Goal: Task Accomplishment & Management: Complete application form

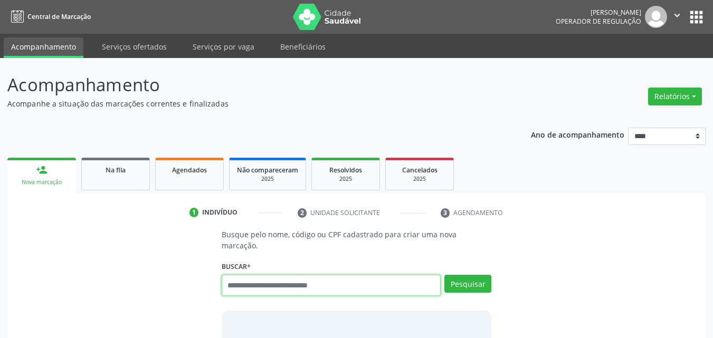
scroll to position [14, 0]
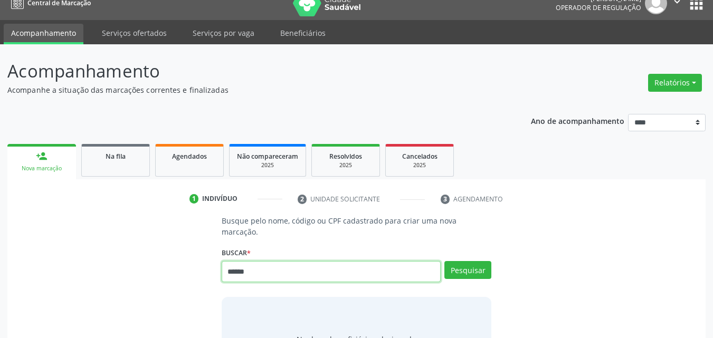
type input "******"
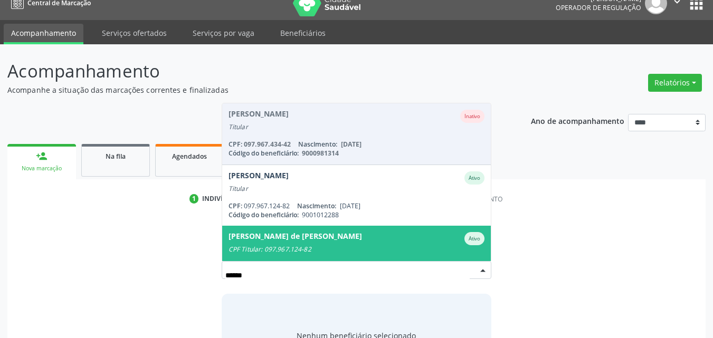
type input "*******"
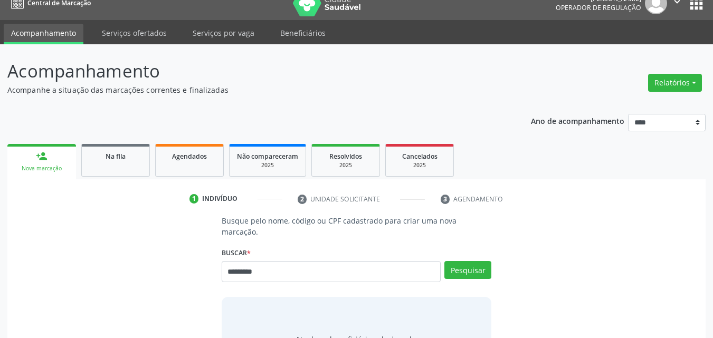
type input "*********"
click at [471, 261] on button "Pesquisar" at bounding box center [467, 270] width 47 height 18
click at [464, 261] on button "Pesquisar" at bounding box center [467, 270] width 47 height 18
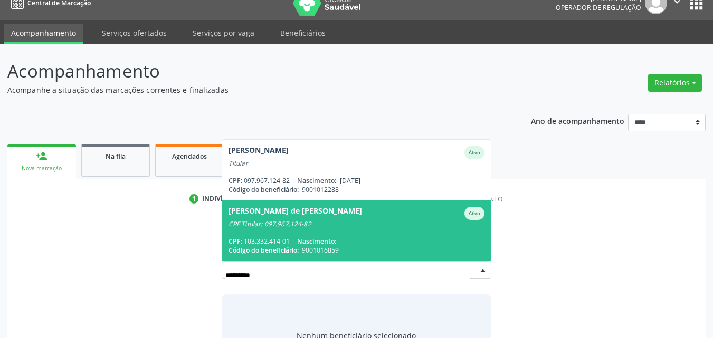
click at [417, 220] on span "Maira Leticia Santos de Sa Leitao Ativo CPF Titular: 097.967.124-82 CPF: 103.33…" at bounding box center [356, 230] width 269 height 61
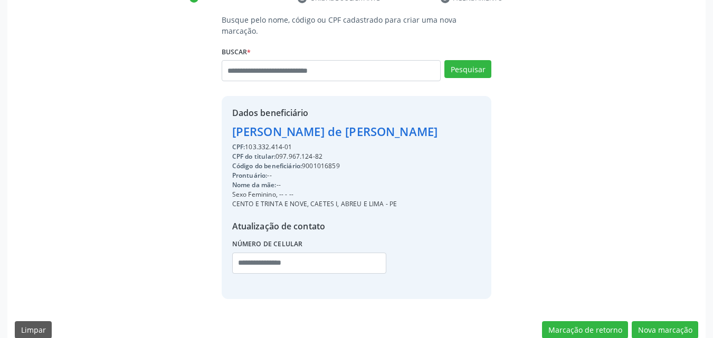
scroll to position [219, 0]
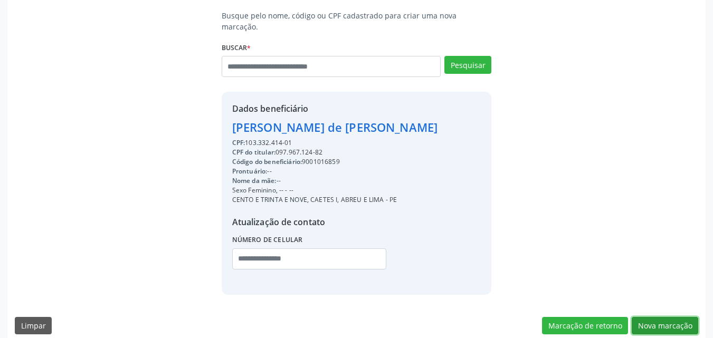
click at [675, 317] on button "Nova marcação" at bounding box center [664, 326] width 66 height 18
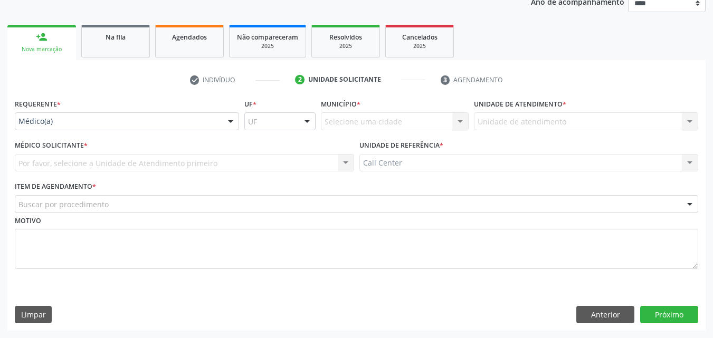
scroll to position [133, 0]
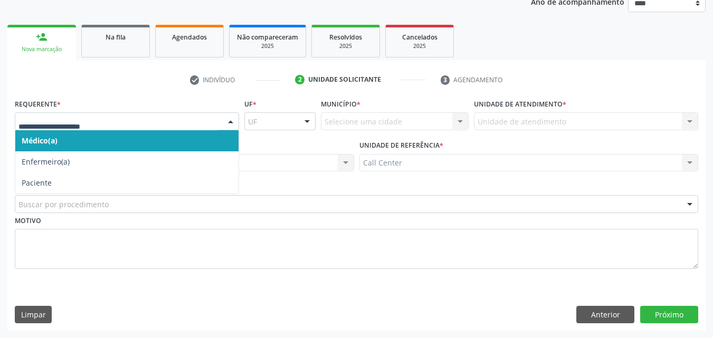
click at [69, 130] on div "Médico(a) Enfermeiro(a) Paciente Nenhum resultado encontrado para: " " Não há n…" at bounding box center [127, 121] width 224 height 18
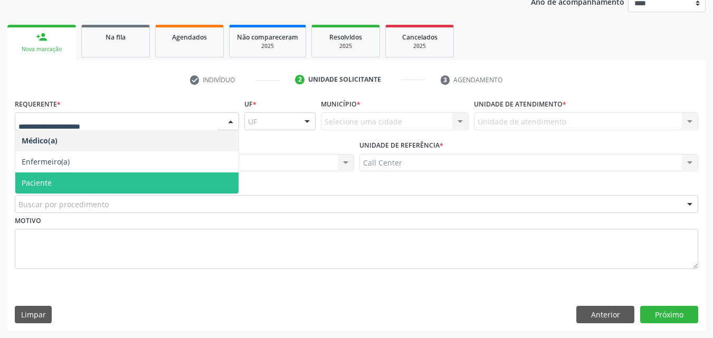
click at [73, 181] on span "Paciente" at bounding box center [126, 182] width 223 height 21
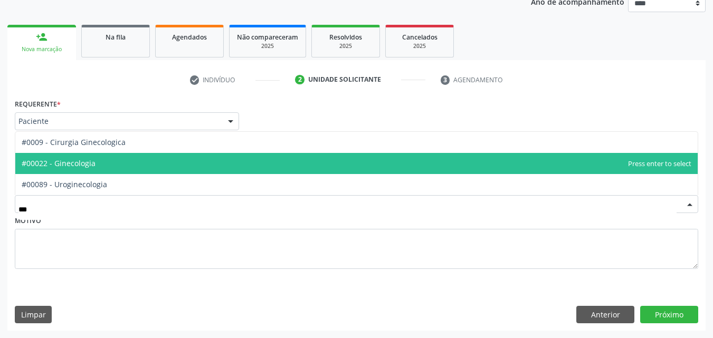
click at [88, 156] on span "#00022 - Ginecologia" at bounding box center [356, 163] width 682 height 21
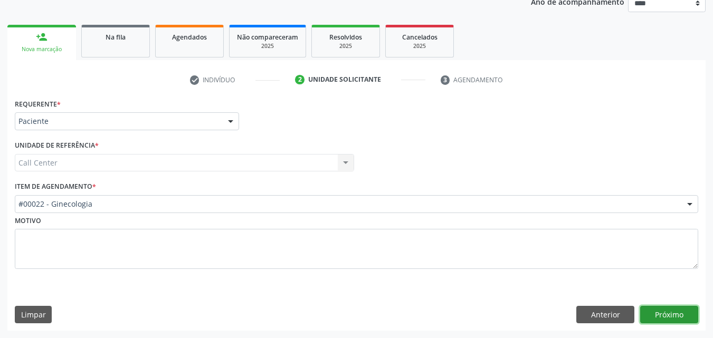
click at [660, 318] on button "Próximo" at bounding box center [669, 315] width 58 height 18
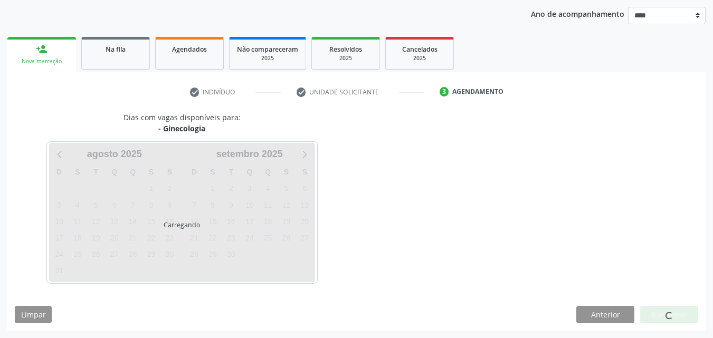
scroll to position [121, 0]
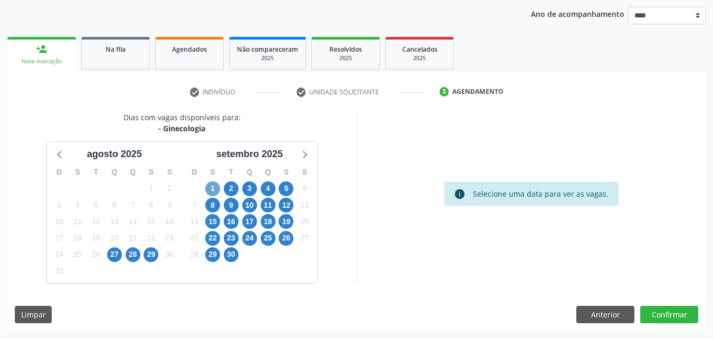
click at [210, 185] on span "1" at bounding box center [212, 188] width 15 height 15
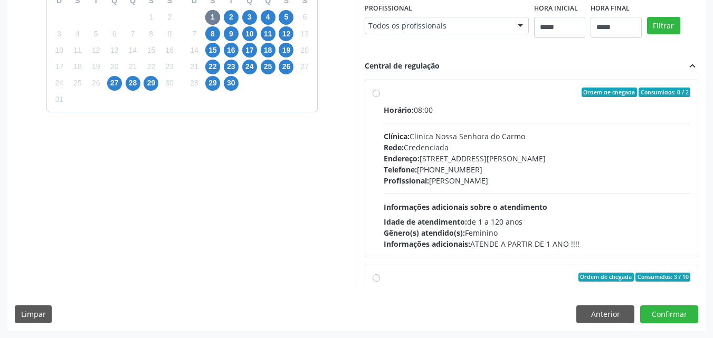
scroll to position [464, 0]
click at [590, 319] on button "Anterior" at bounding box center [605, 314] width 58 height 18
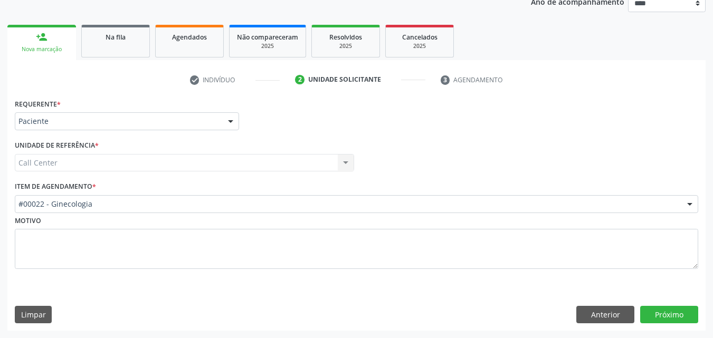
scroll to position [133, 0]
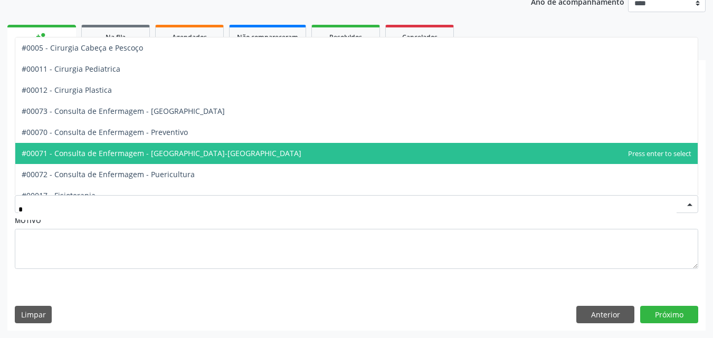
type input "**"
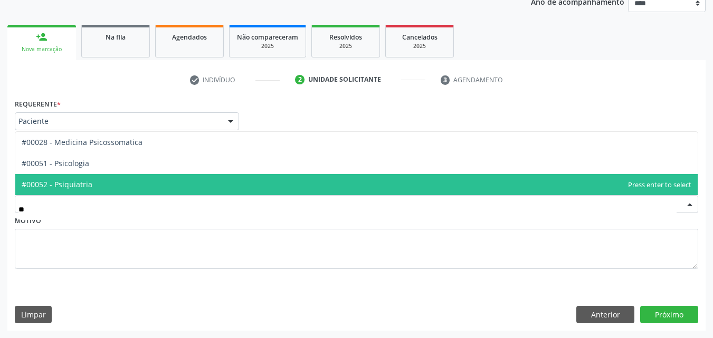
click at [208, 190] on span "#00052 - Psiquiatria" at bounding box center [356, 184] width 682 height 21
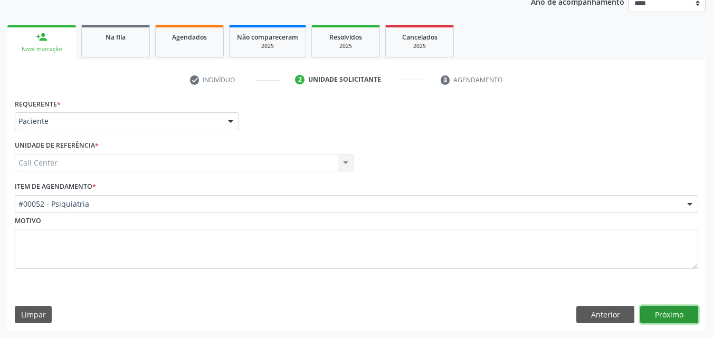
click at [666, 310] on button "Próximo" at bounding box center [669, 315] width 58 height 18
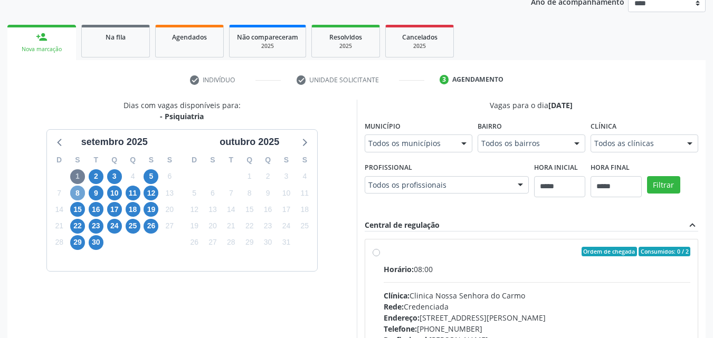
click at [80, 191] on span "8" at bounding box center [77, 193] width 15 height 15
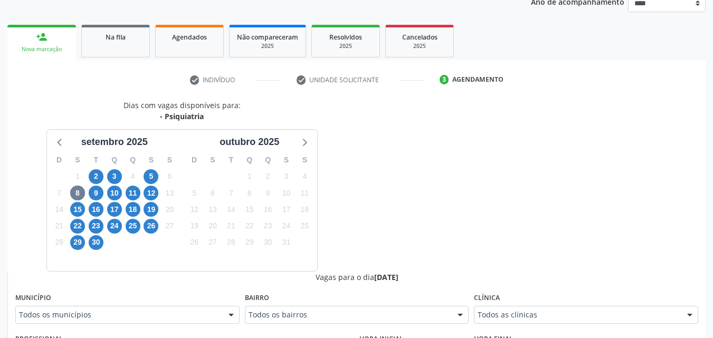
click at [689, 314] on div at bounding box center [689, 315] width 16 height 18
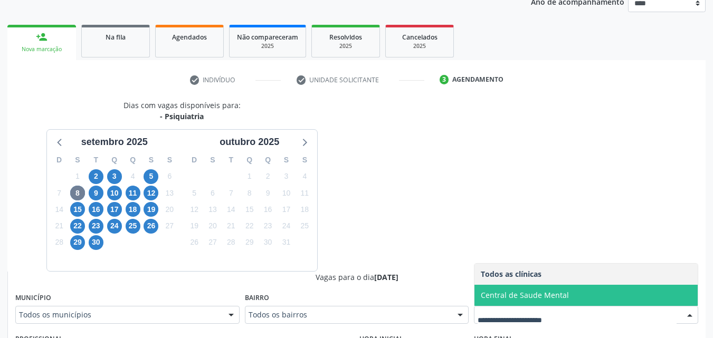
click at [689, 314] on div at bounding box center [689, 315] width 16 height 18
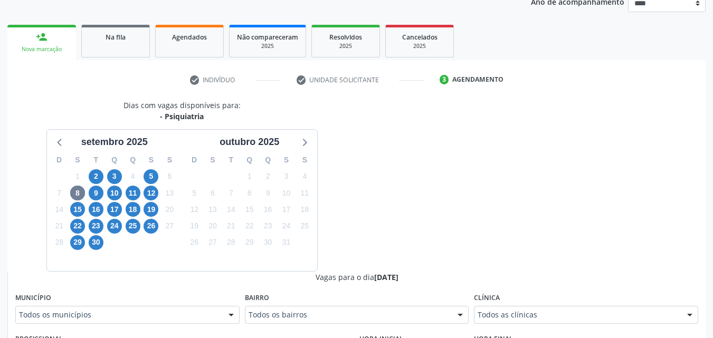
click at [689, 314] on div at bounding box center [689, 315] width 16 height 18
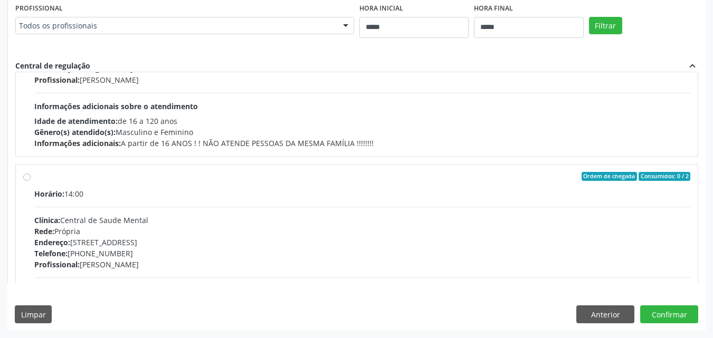
scroll to position [485, 0]
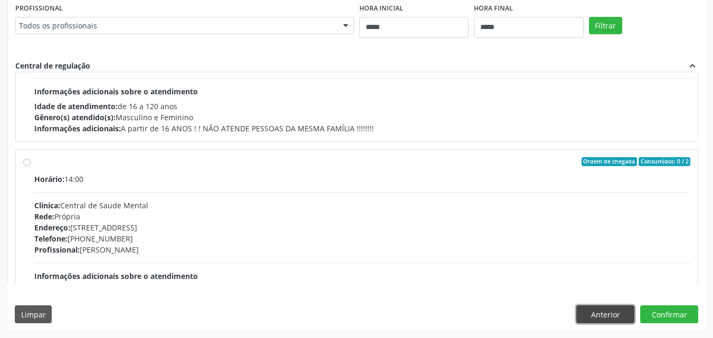
click at [603, 314] on button "Anterior" at bounding box center [605, 314] width 58 height 18
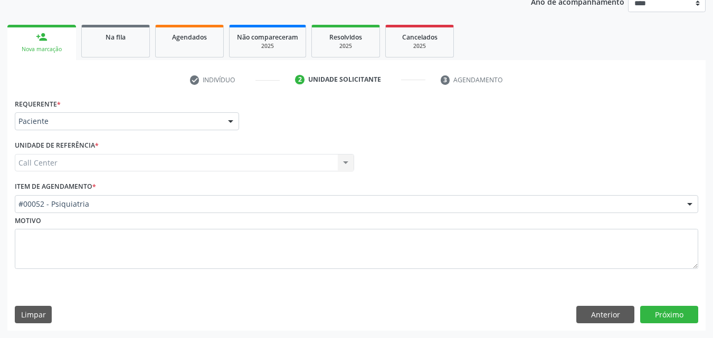
scroll to position [133, 0]
click at [603, 314] on button "Anterior" at bounding box center [605, 315] width 58 height 18
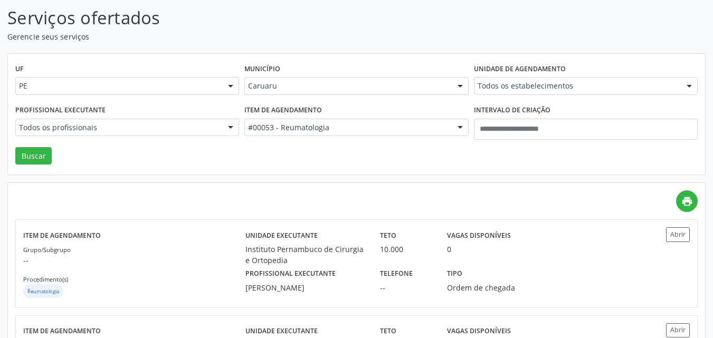
scroll to position [52, 0]
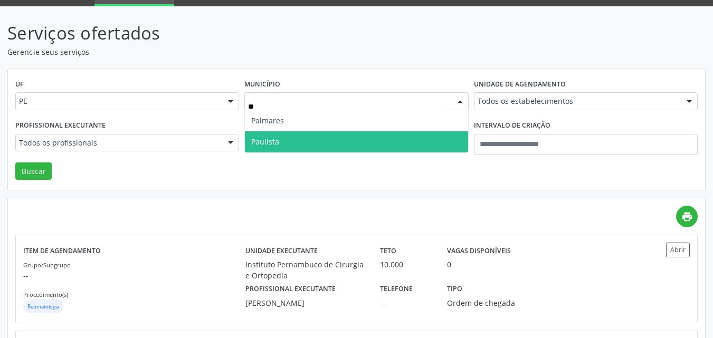
type input "***"
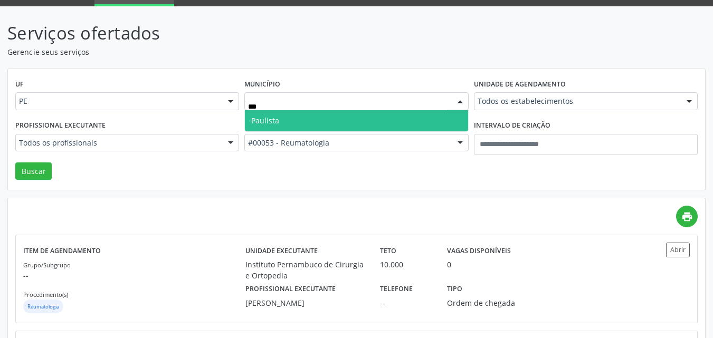
click at [367, 120] on span "Paulista" at bounding box center [356, 120] width 223 height 21
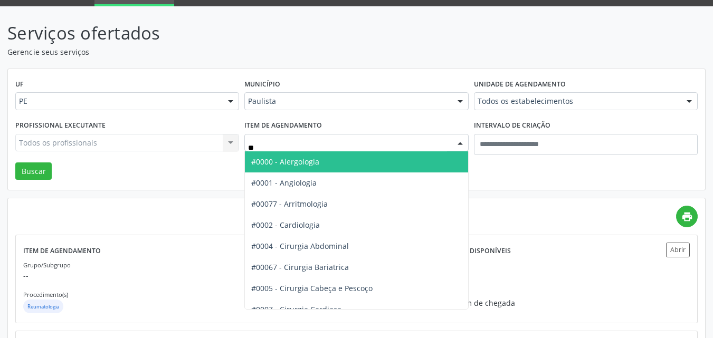
type input "***"
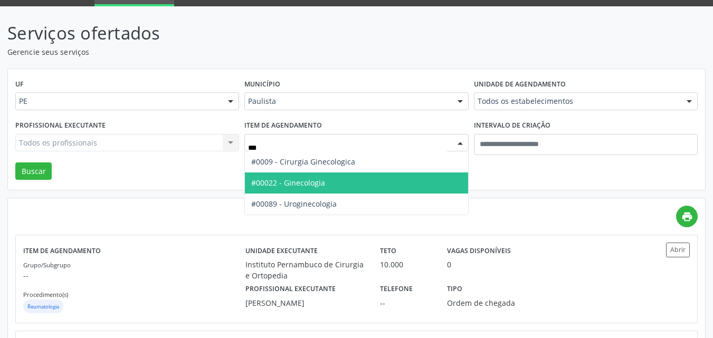
click at [344, 185] on span "#00022 - Ginecologia" at bounding box center [356, 182] width 223 height 21
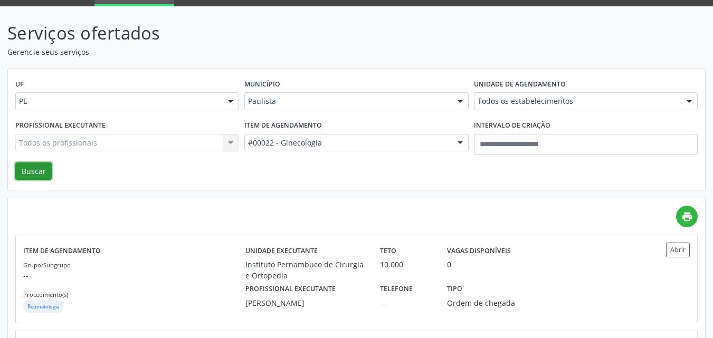
click at [42, 166] on button "Buscar" at bounding box center [33, 171] width 36 height 18
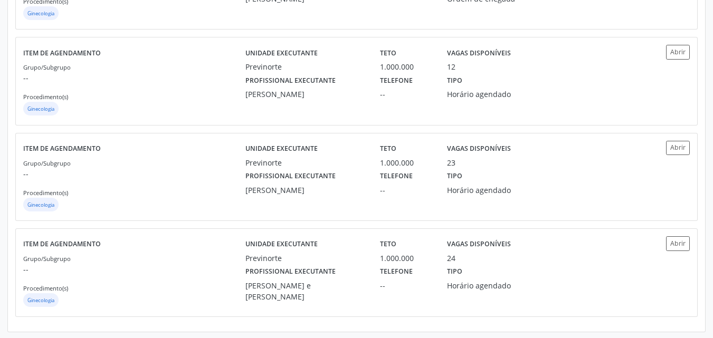
scroll to position [538, 0]
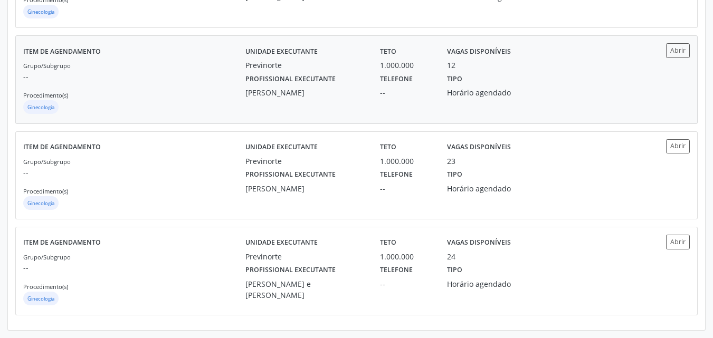
click at [490, 95] on div "Horário agendado" at bounding box center [490, 92] width 86 height 11
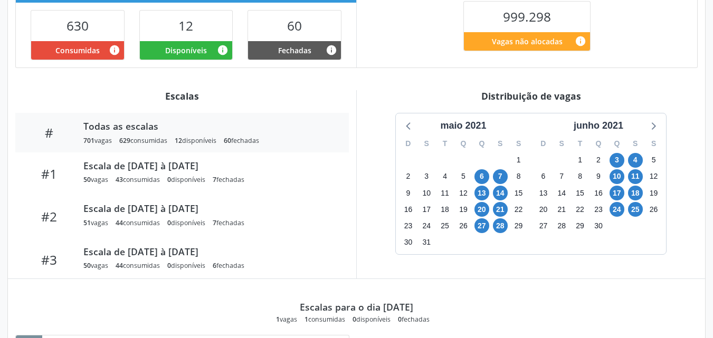
scroll to position [274, 0]
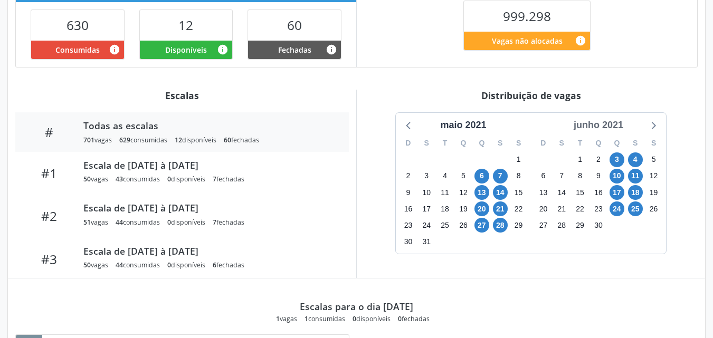
click at [614, 129] on div "junho 2021" at bounding box center [598, 125] width 58 height 14
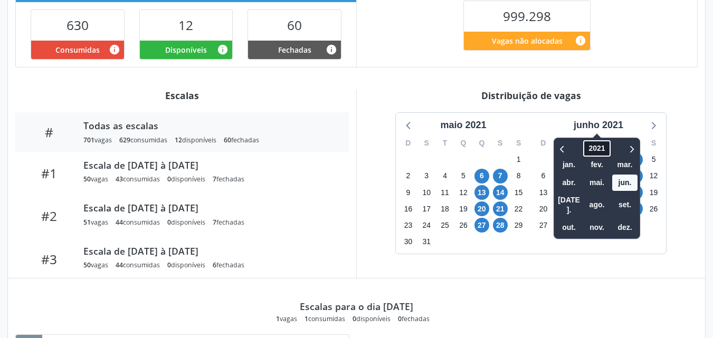
click at [598, 149] on span "2021" at bounding box center [596, 148] width 27 height 16
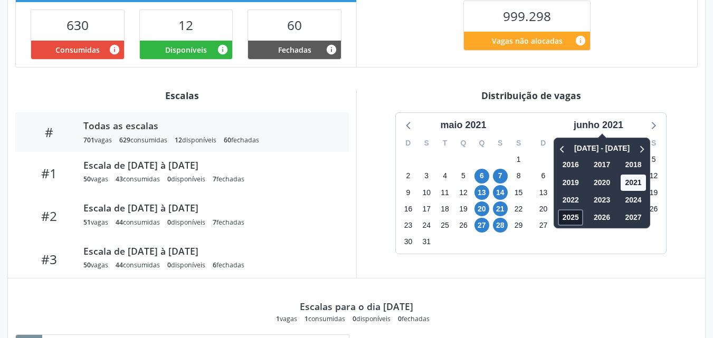
click at [567, 222] on span "2025" at bounding box center [569, 217] width 25 height 16
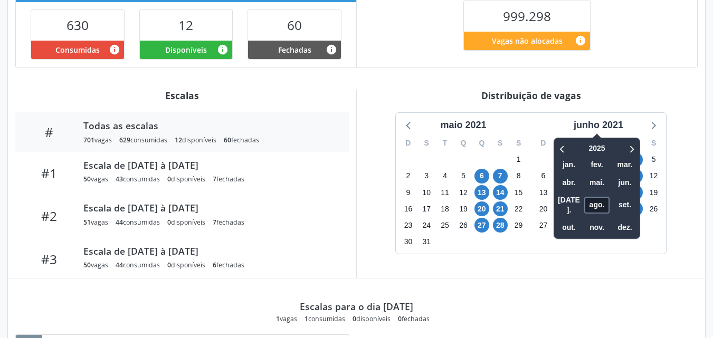
click at [598, 198] on span "ago." at bounding box center [596, 205] width 25 height 16
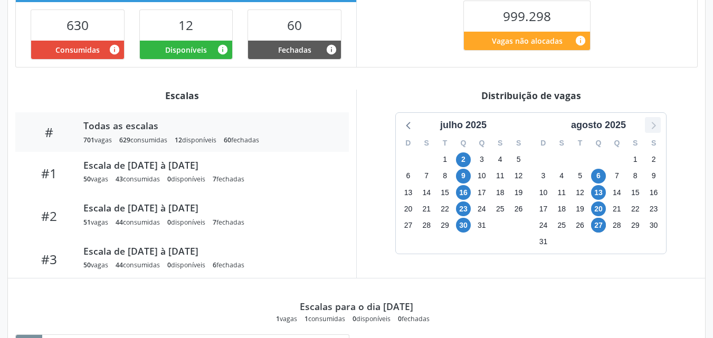
click at [653, 128] on icon at bounding box center [653, 125] width 4 height 7
click at [463, 158] on span "3" at bounding box center [463, 159] width 15 height 15
click at [462, 175] on span "10" at bounding box center [463, 176] width 15 height 15
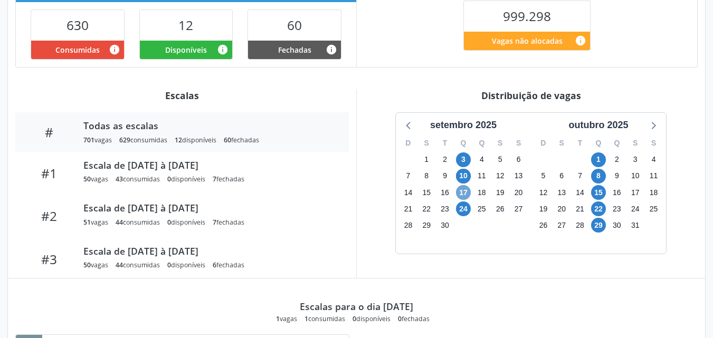
click at [463, 190] on span "17" at bounding box center [463, 192] width 15 height 15
click at [463, 205] on span "24" at bounding box center [463, 208] width 15 height 15
click at [595, 161] on span "1" at bounding box center [598, 159] width 15 height 15
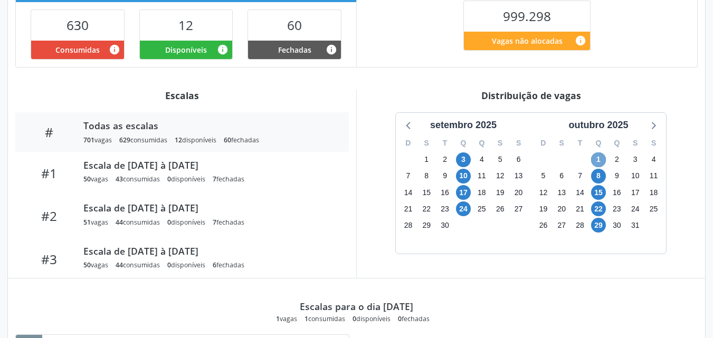
click at [595, 161] on span "1" at bounding box center [598, 159] width 15 height 15
click at [596, 170] on span "8" at bounding box center [598, 176] width 15 height 15
